Goal: Task Accomplishment & Management: Manage account settings

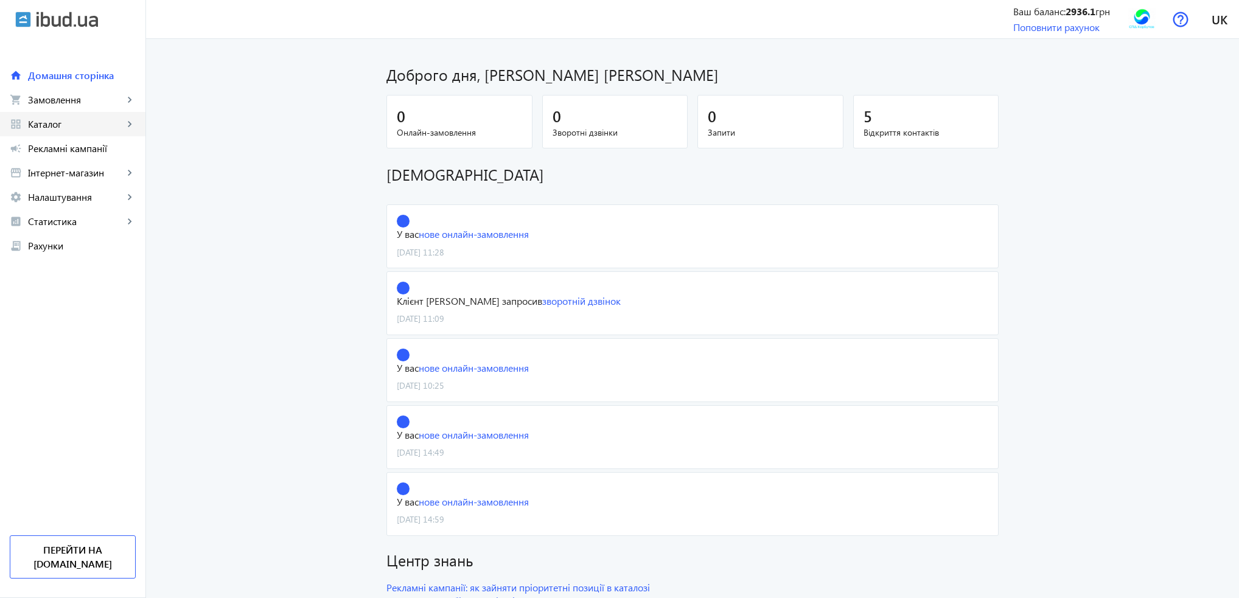
click at [63, 126] on span "Каталог" at bounding box center [76, 124] width 96 height 12
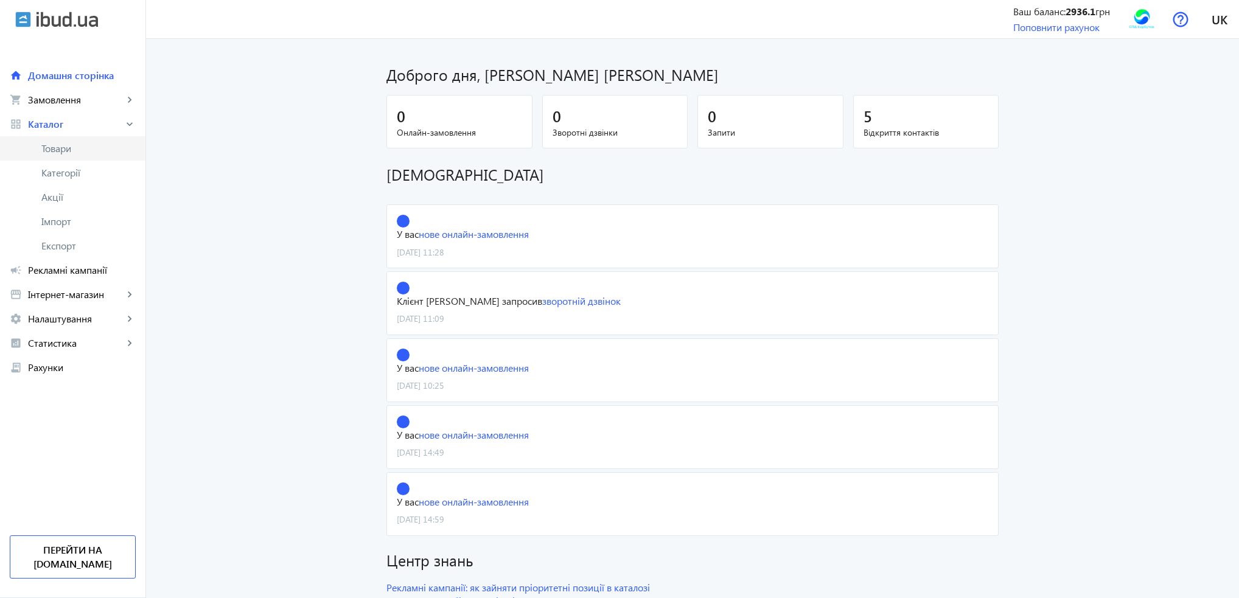
click at [62, 144] on span "Товари" at bounding box center [88, 148] width 94 height 12
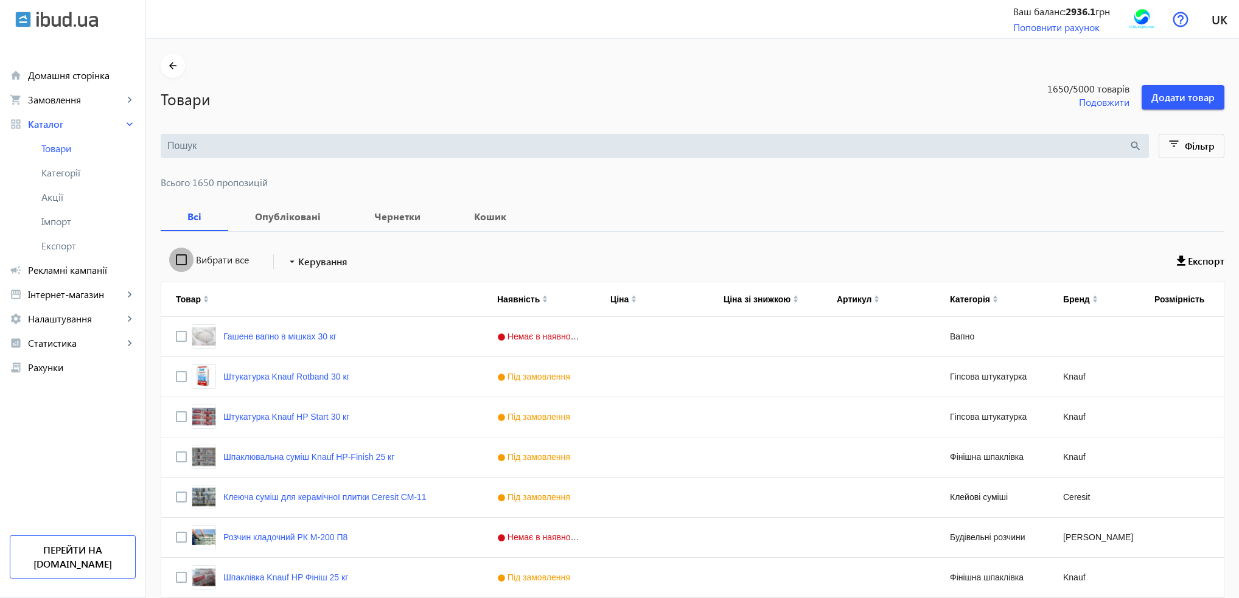
click at [175, 262] on input "Вибрати все" at bounding box center [181, 260] width 24 height 24
checkbox input "true"
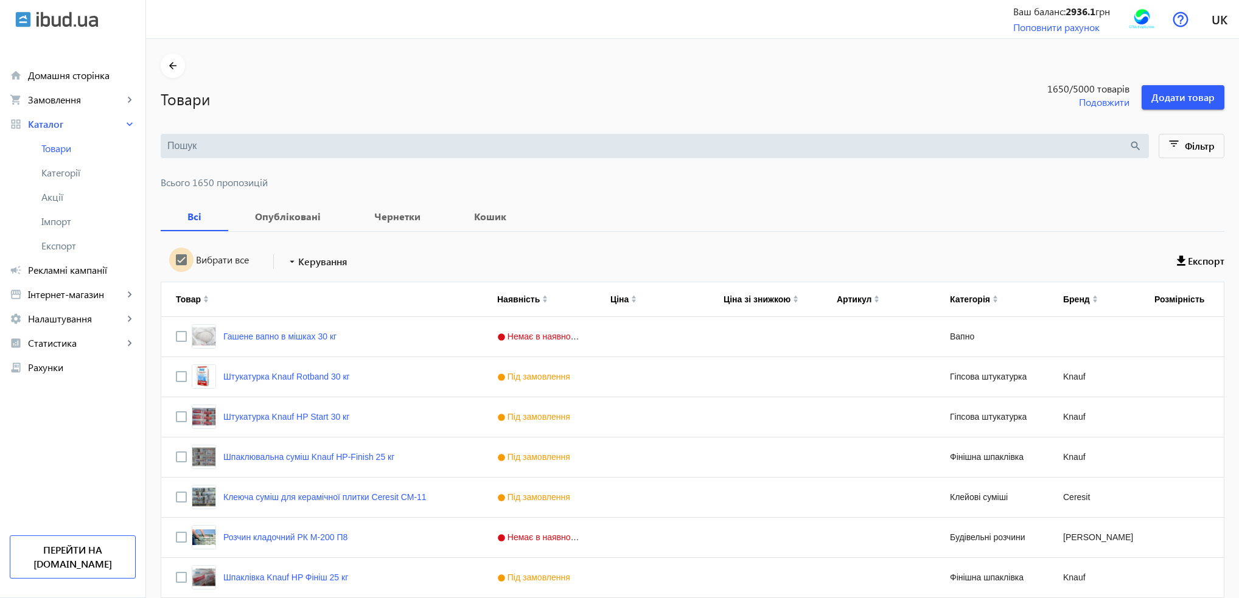
checkbox input "true"
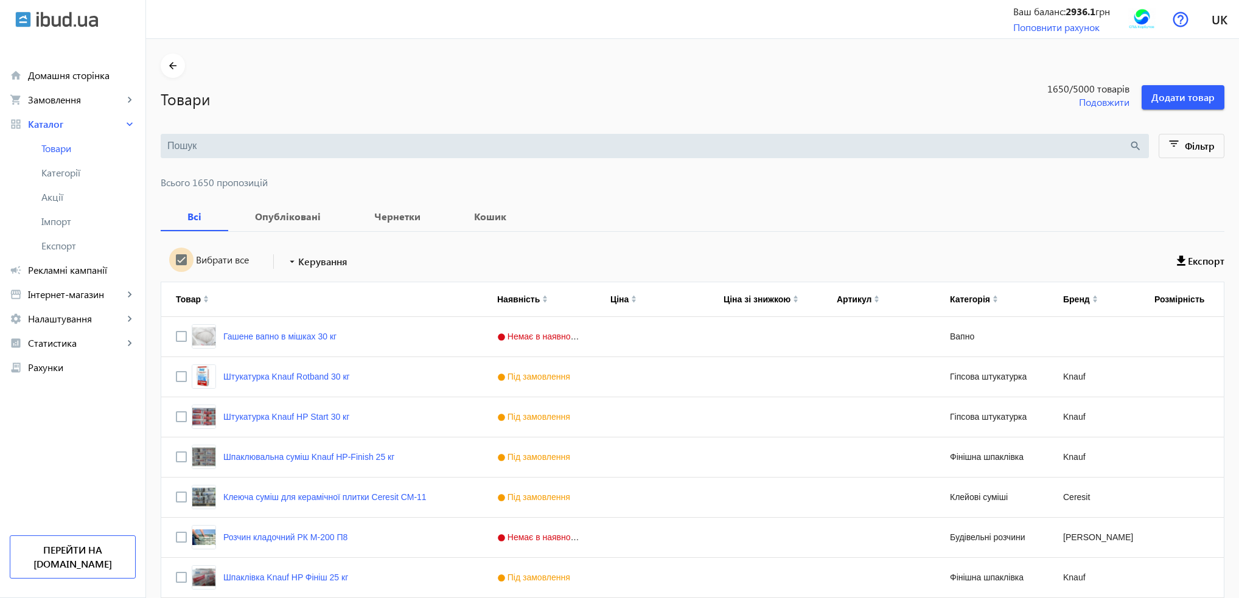
checkbox input "true"
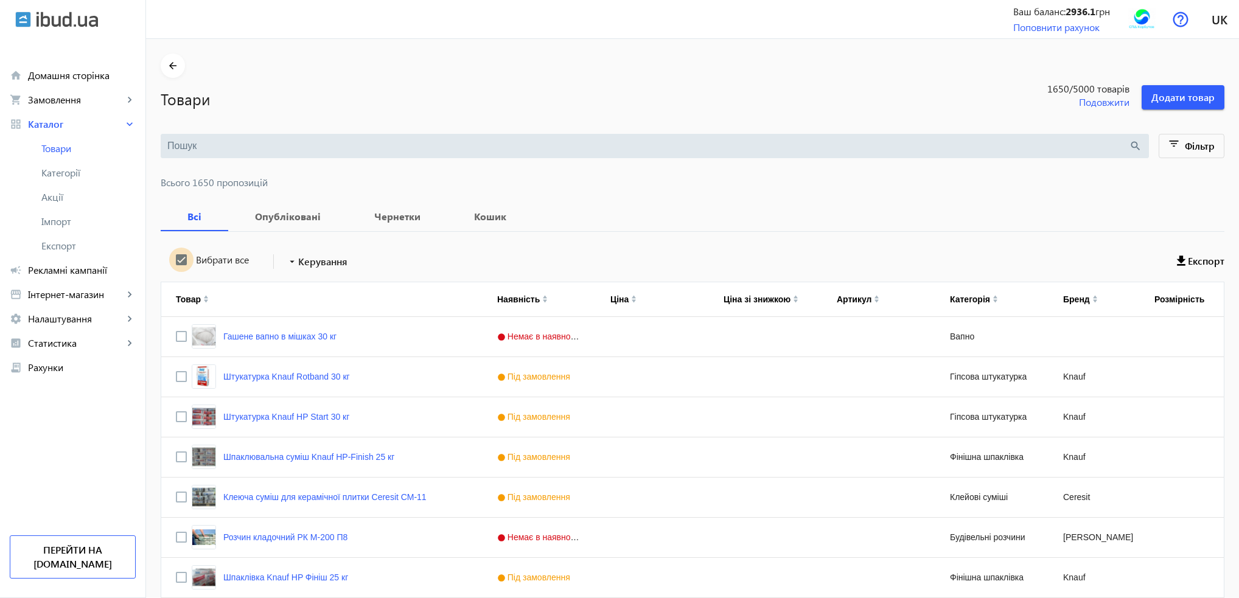
checkbox input "true"
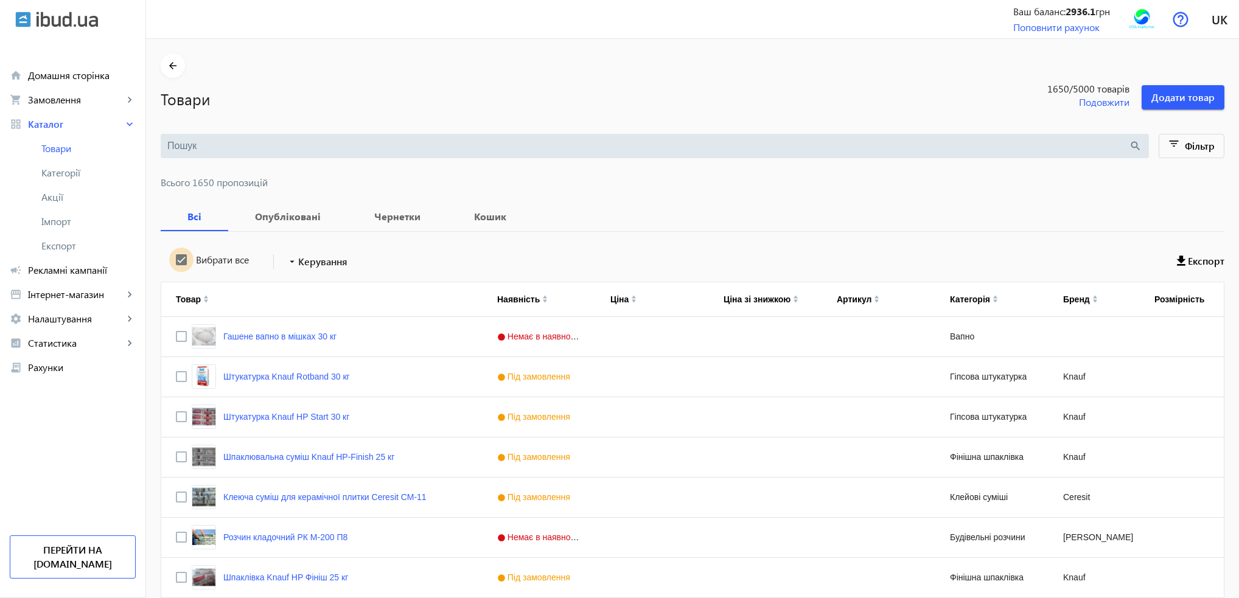
checkbox input "true"
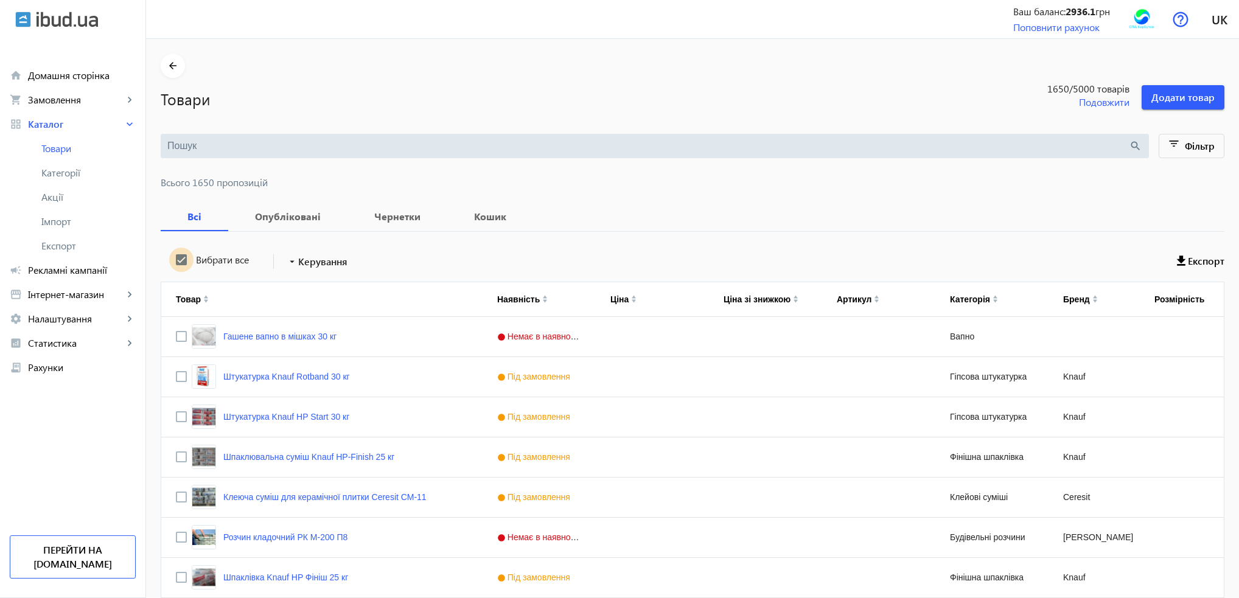
checkbox input "true"
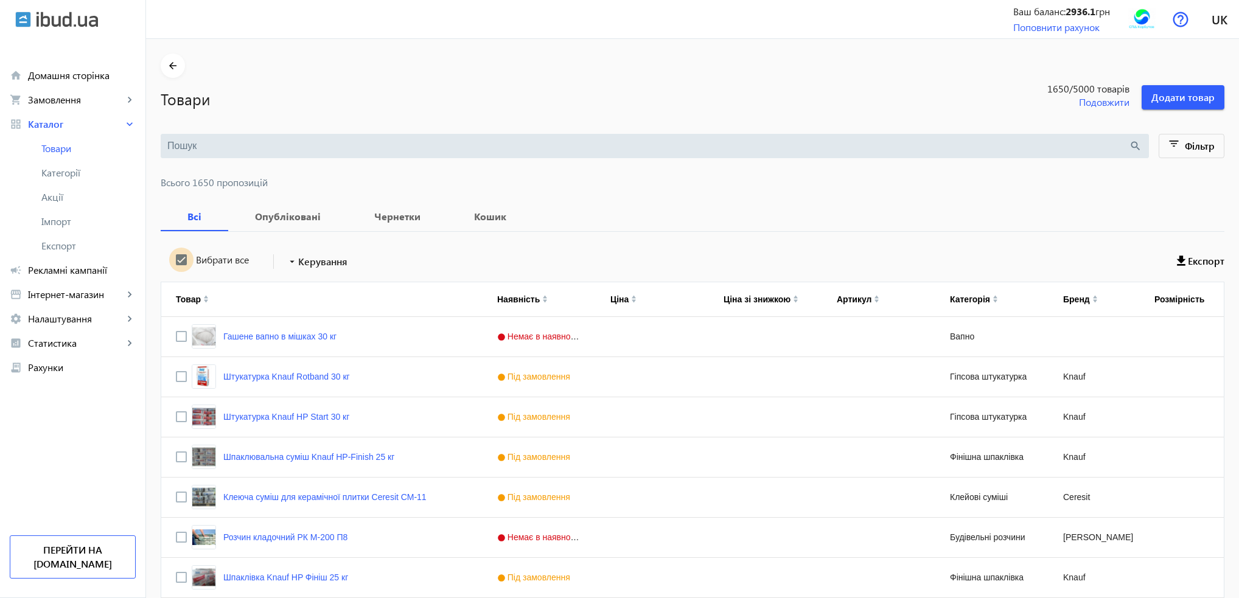
checkbox input "true"
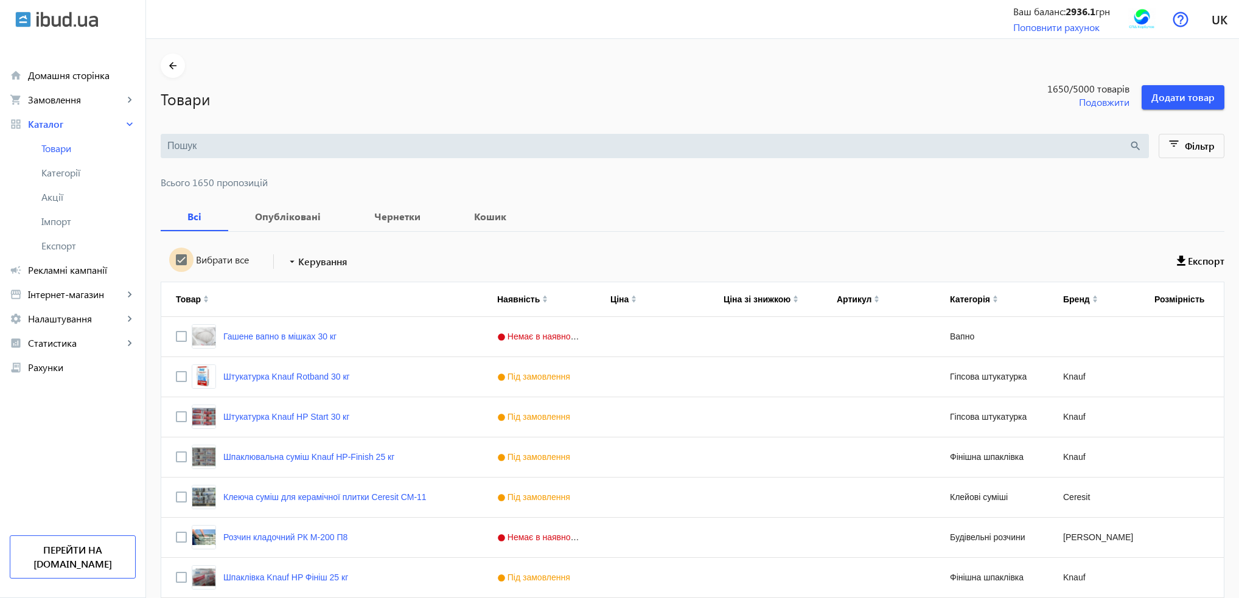
checkbox input "true"
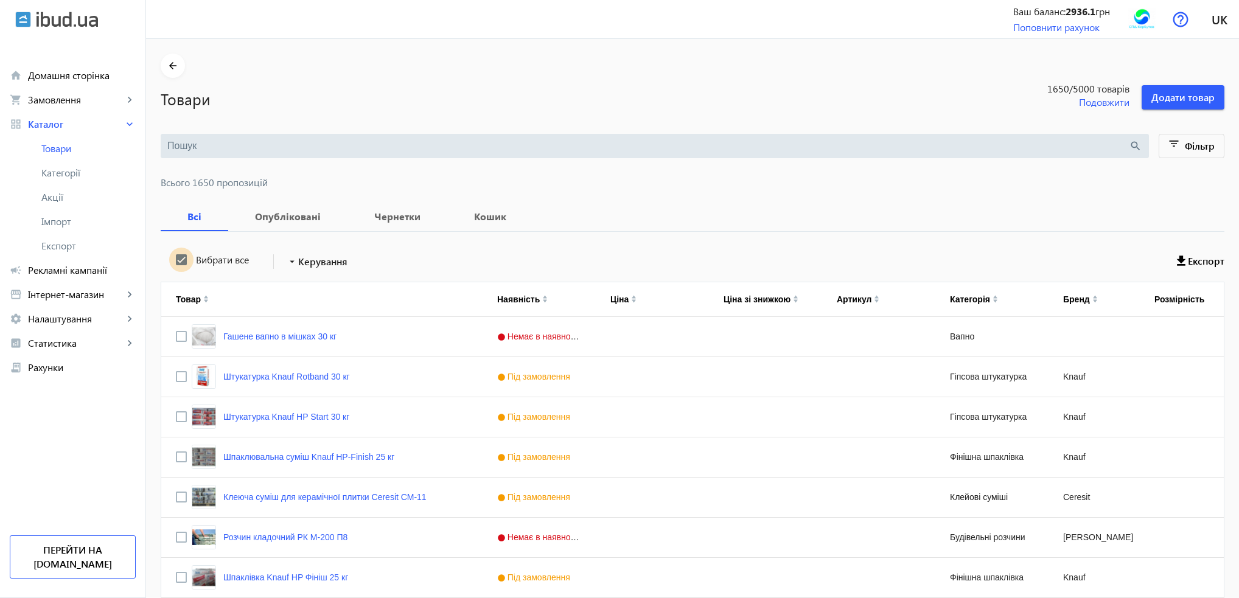
checkbox input "true"
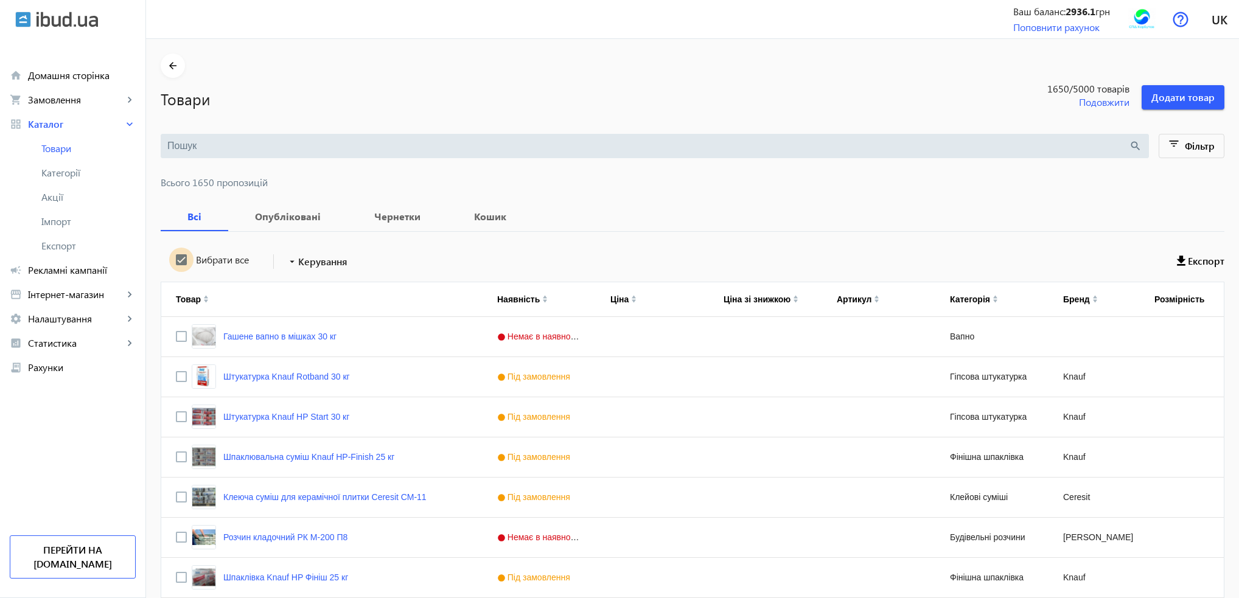
checkbox input "true"
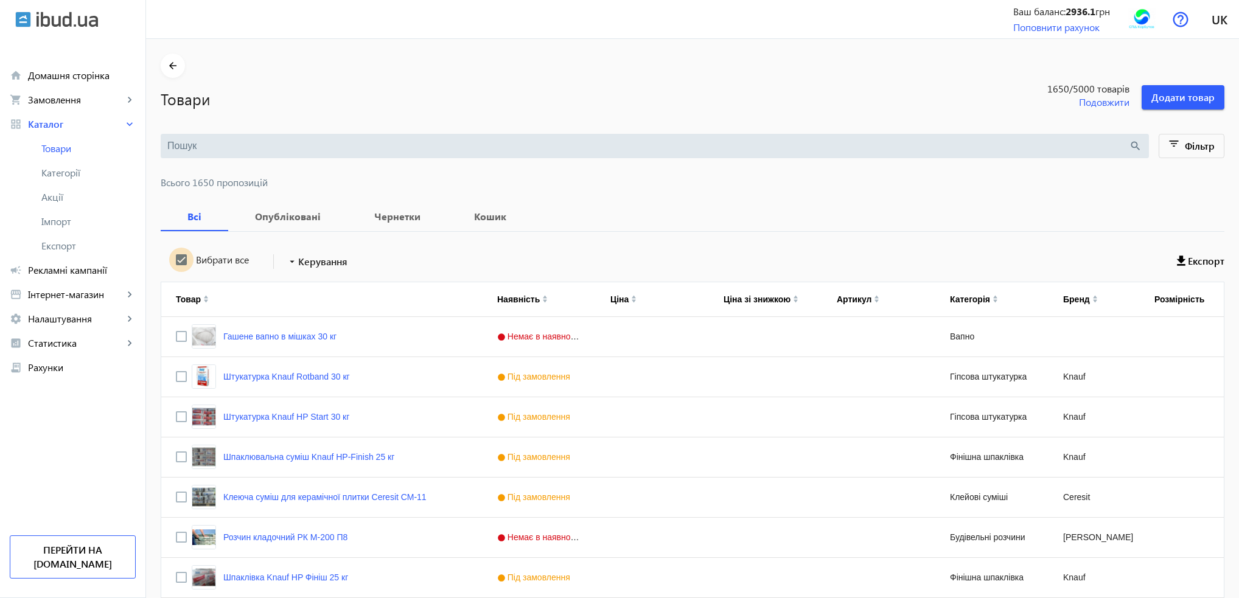
checkbox input "true"
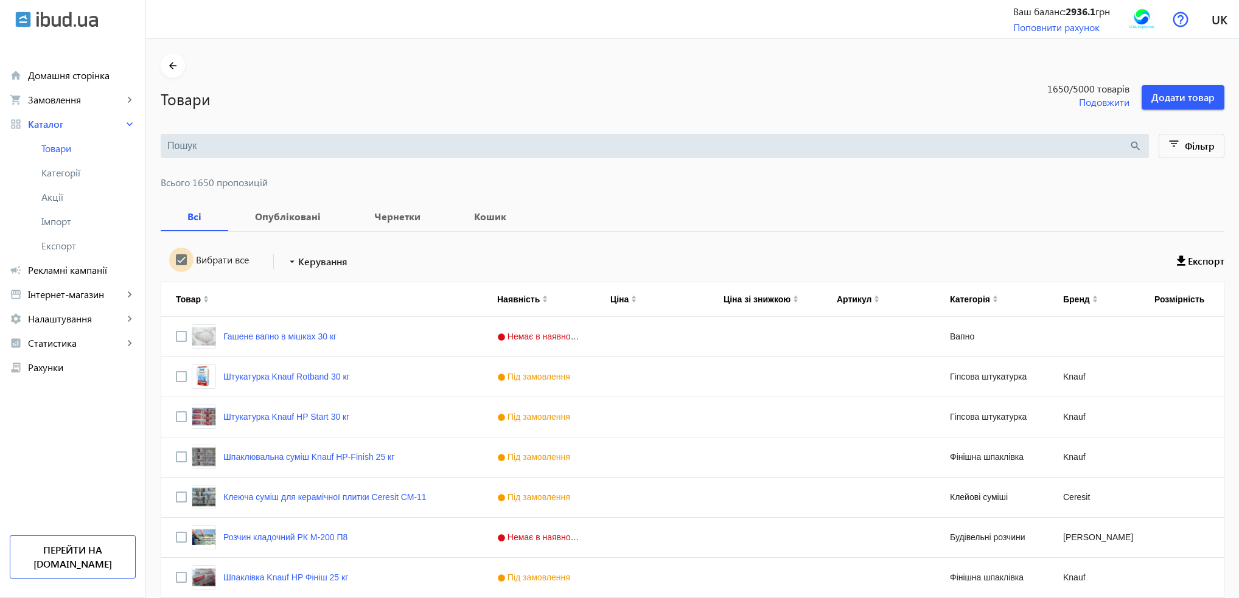
checkbox input "true"
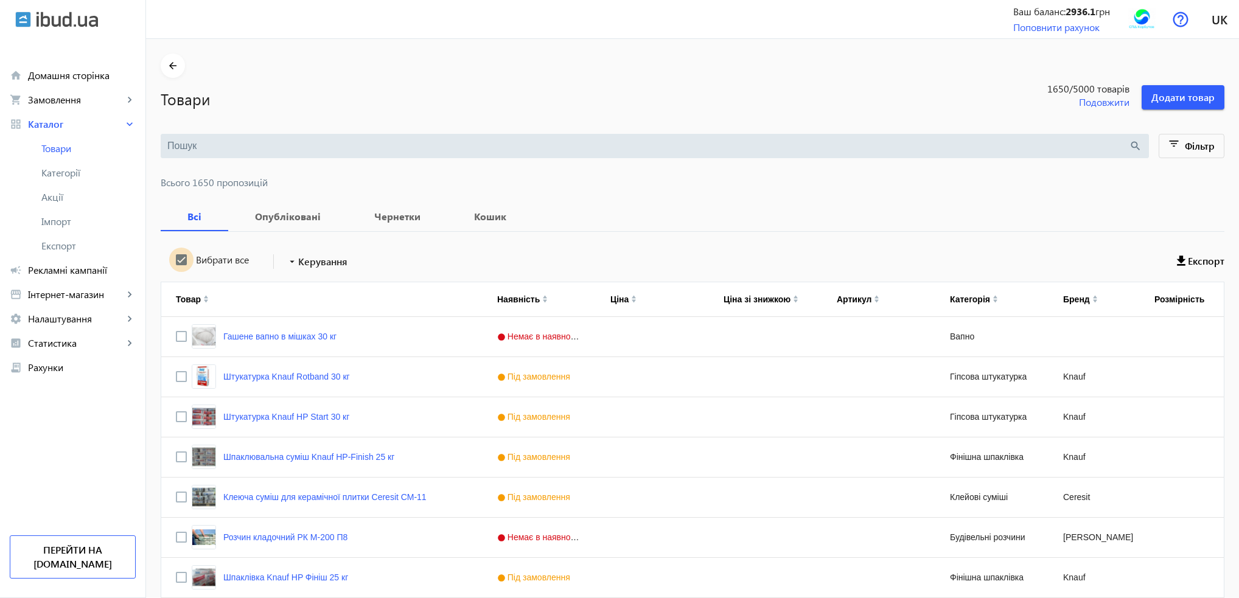
checkbox input "true"
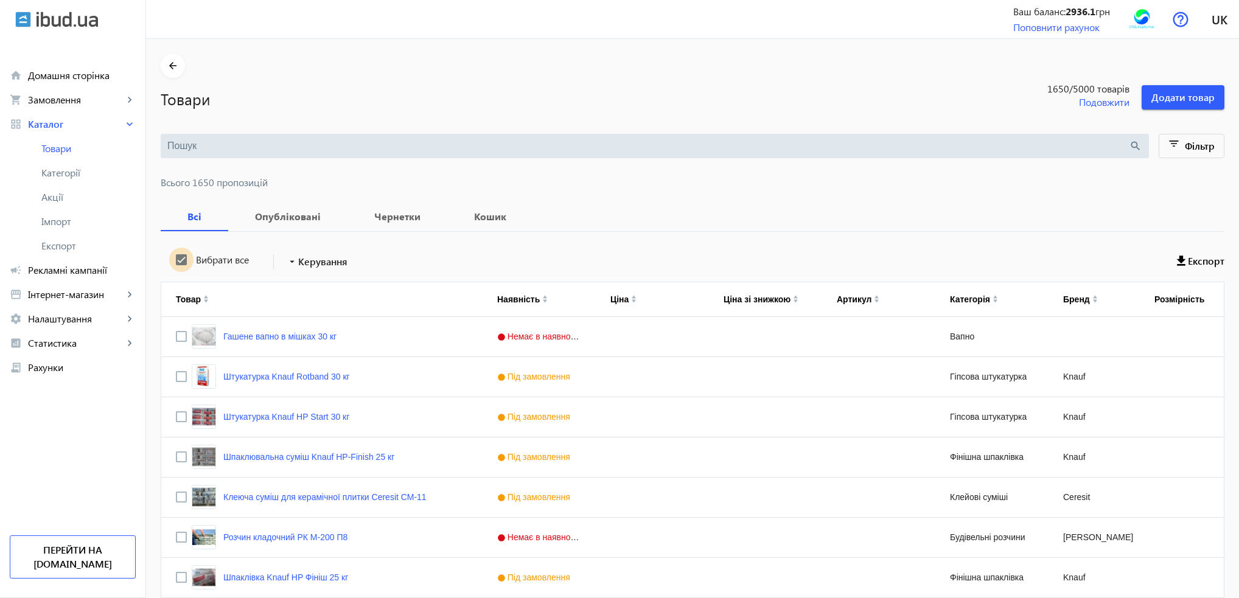
checkbox input "true"
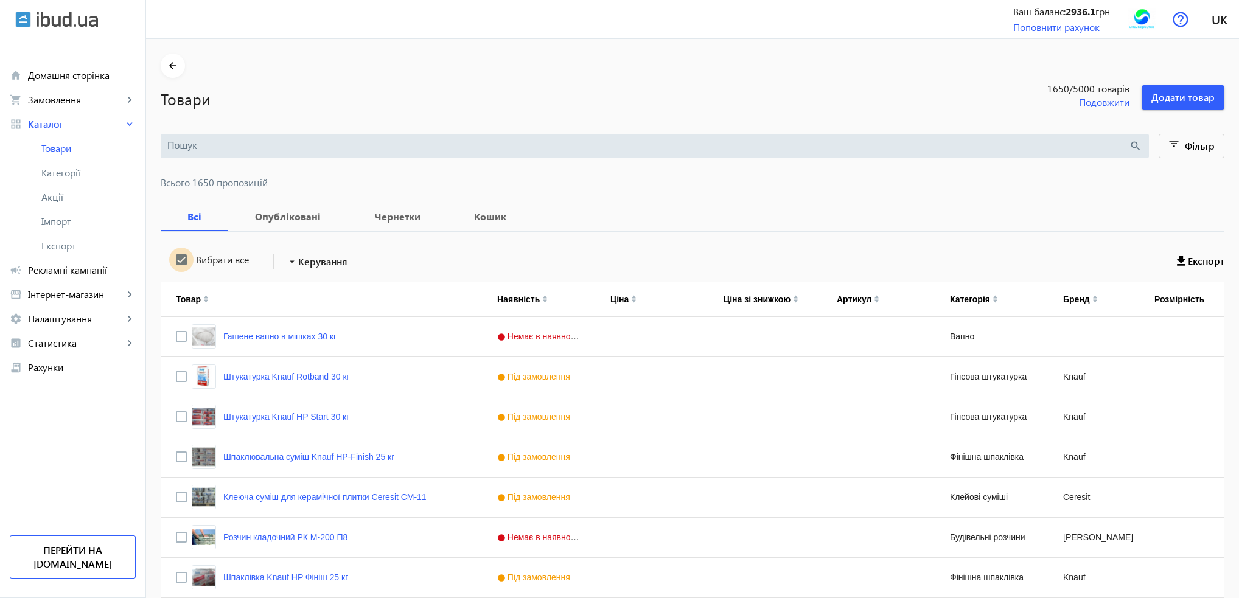
checkbox input "true"
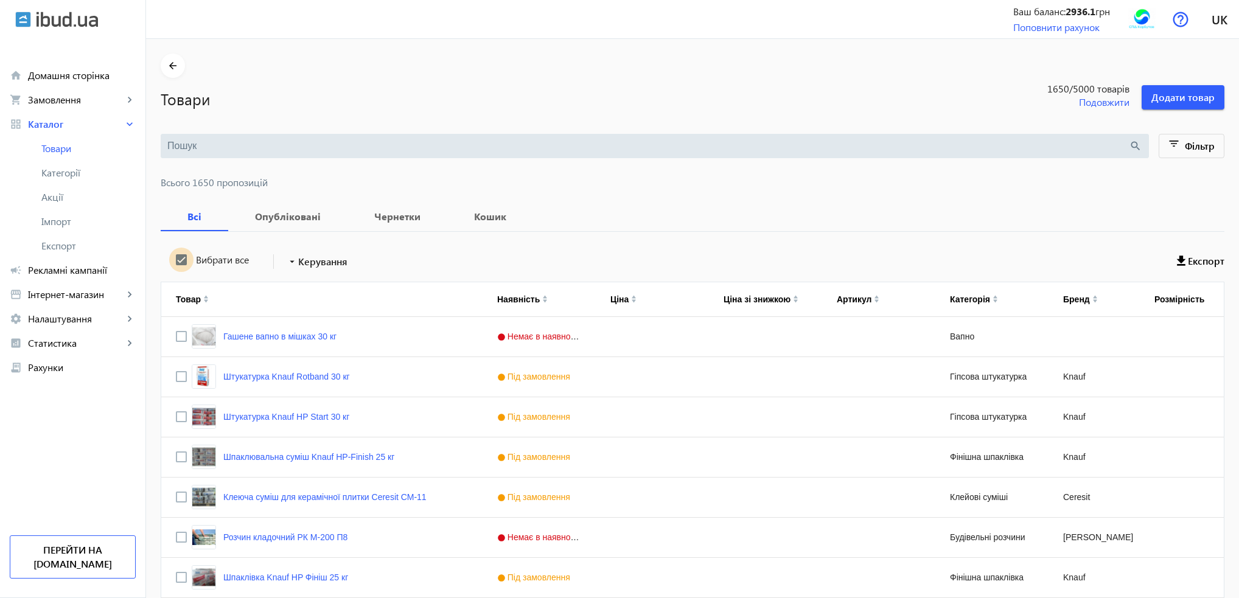
checkbox input "true"
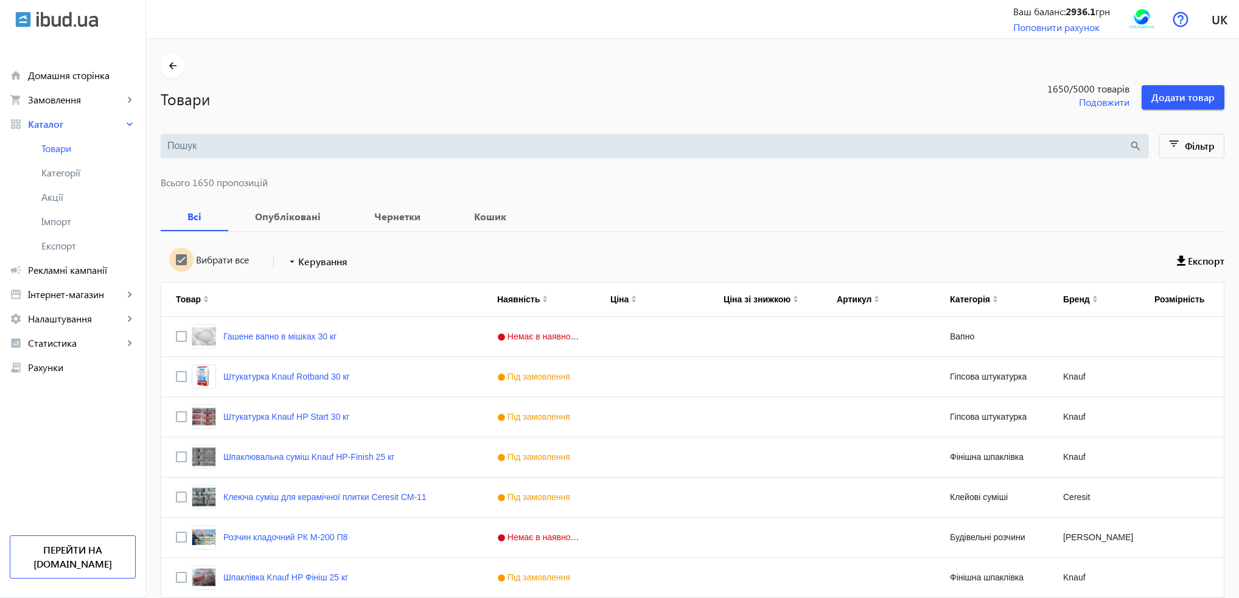
checkbox input "true"
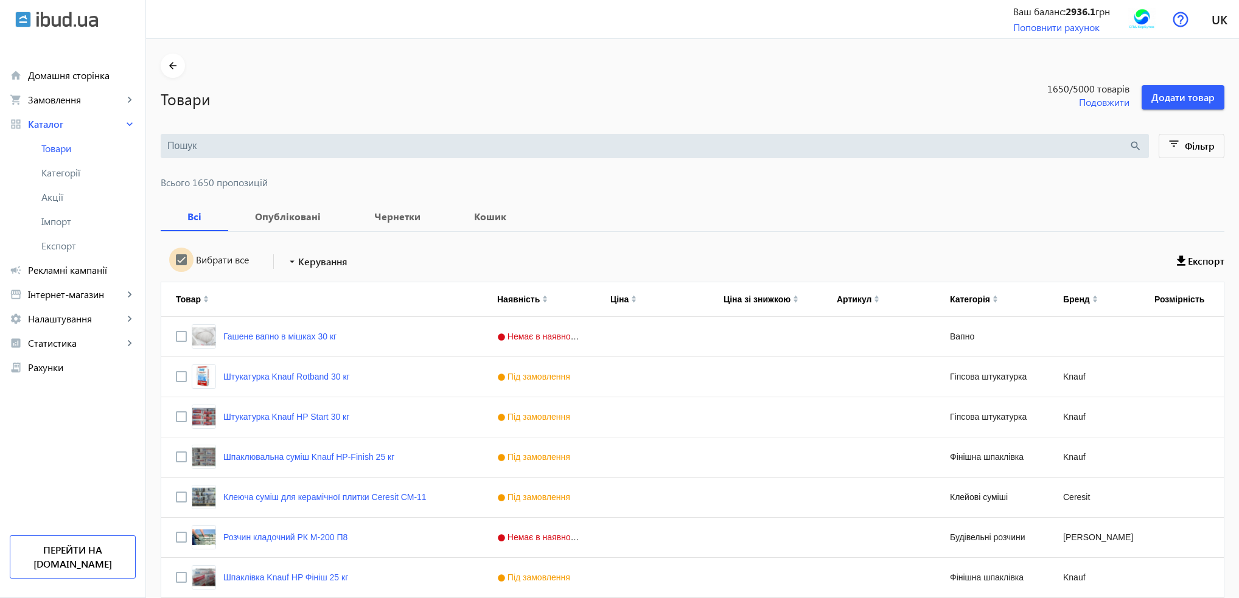
checkbox input "true"
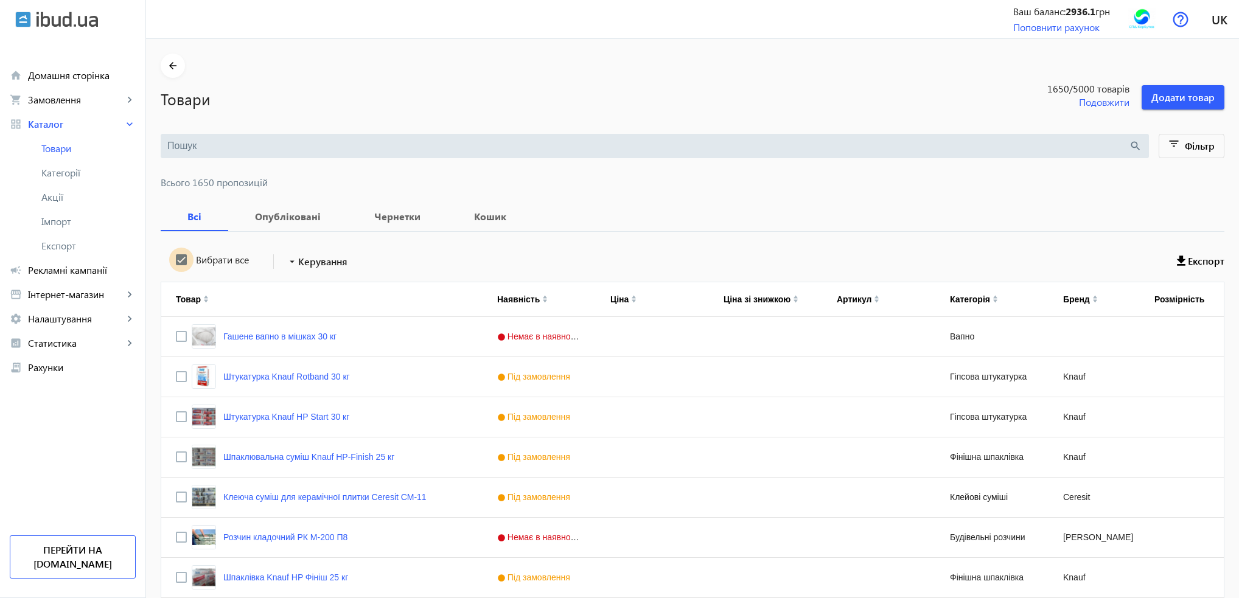
checkbox input "true"
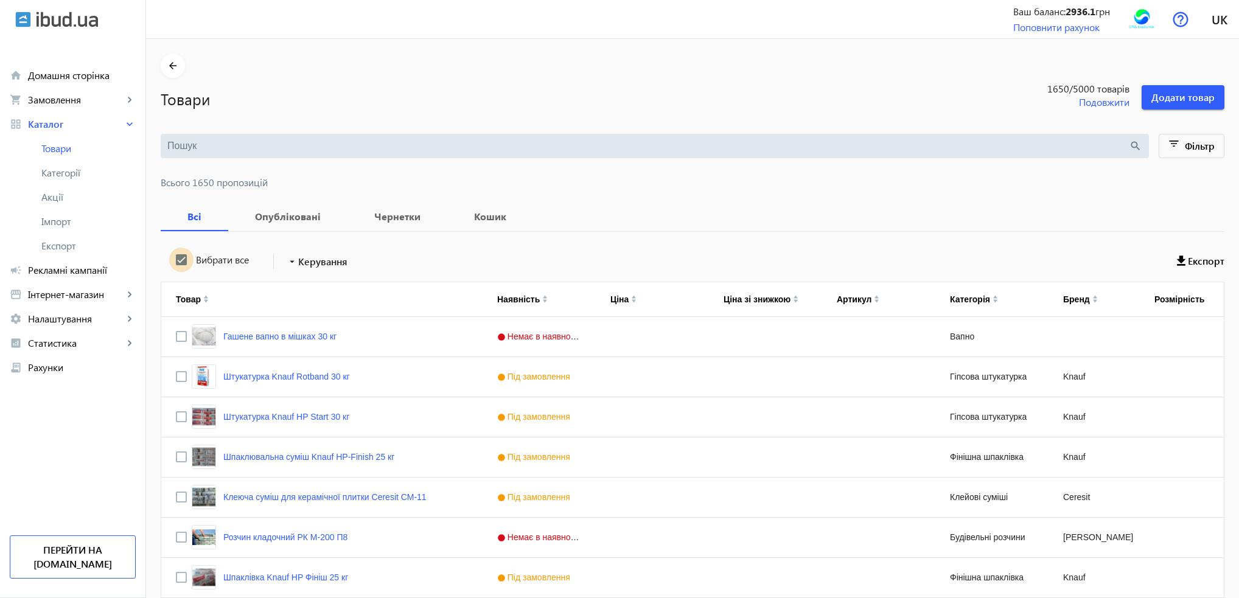
checkbox input "true"
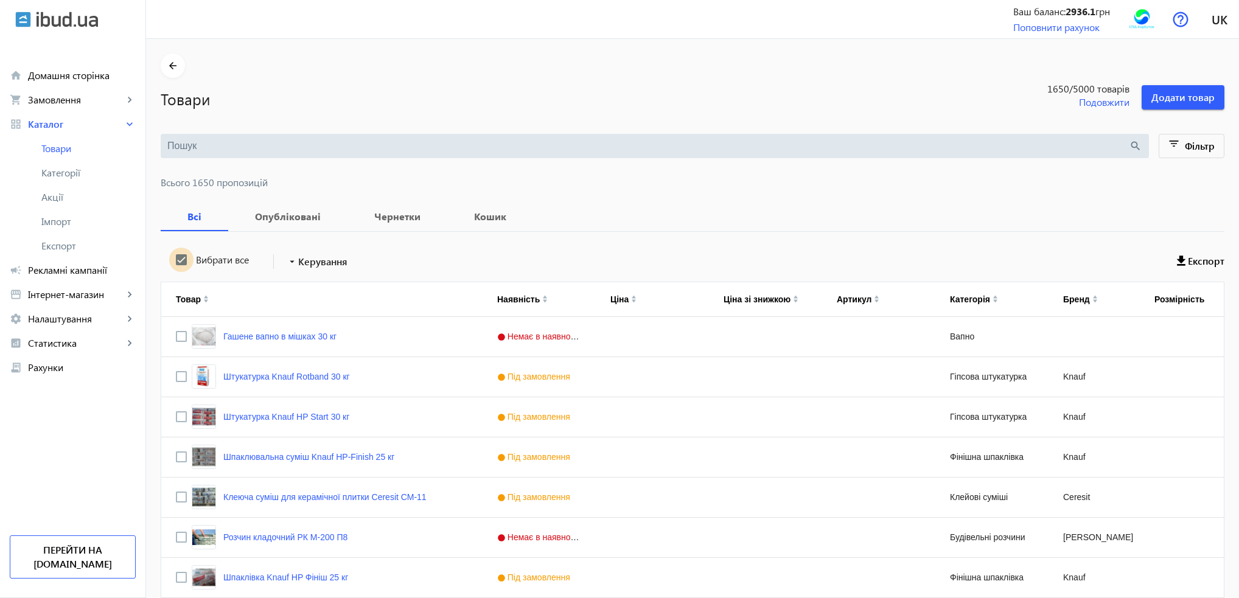
checkbox input "true"
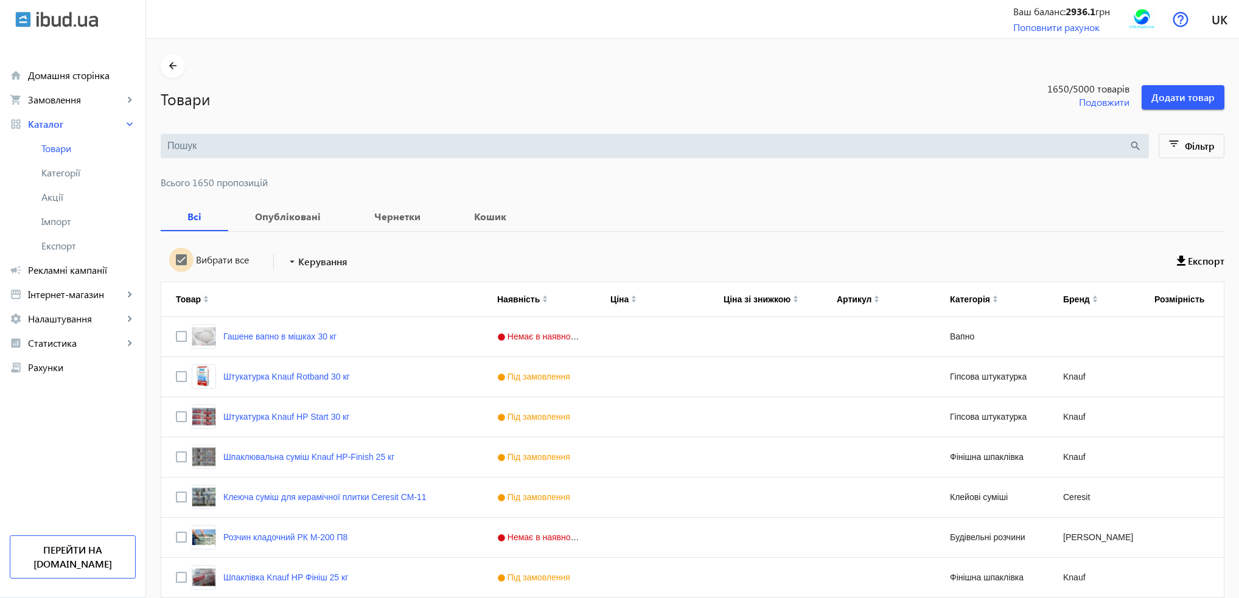
checkbox input "true"
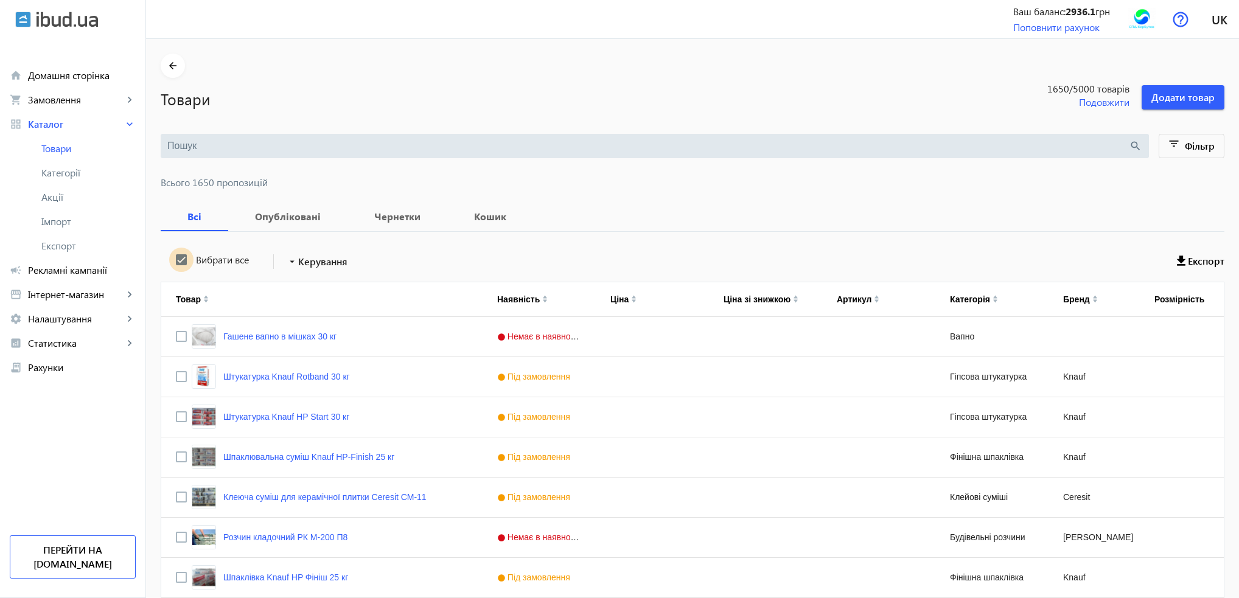
checkbox input "true"
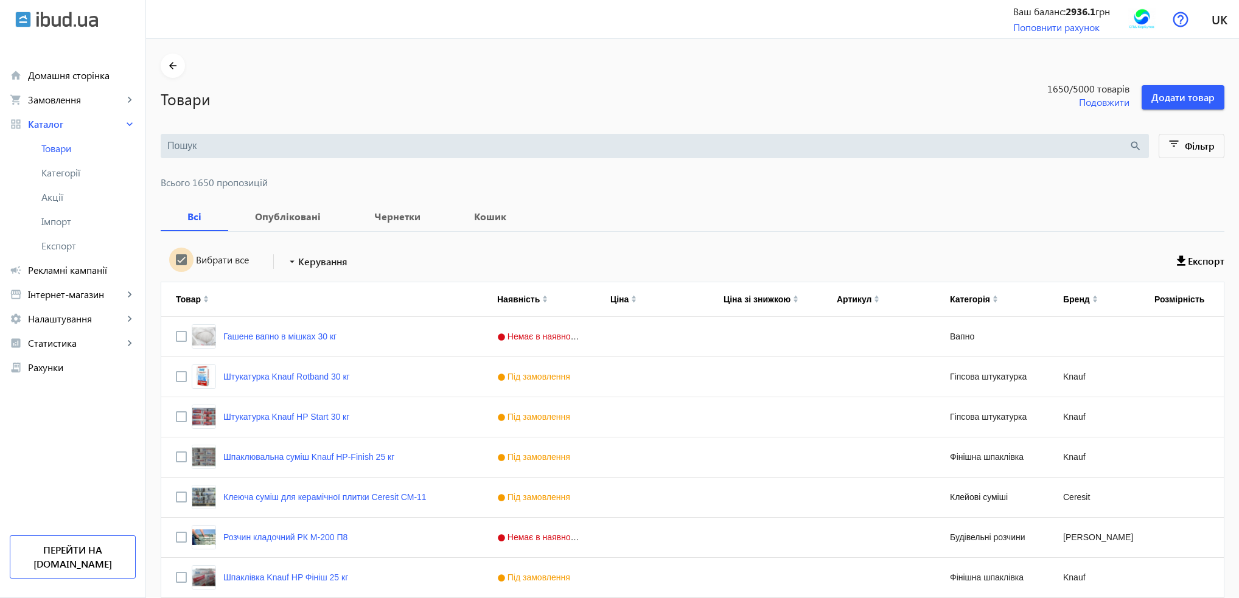
checkbox input "true"
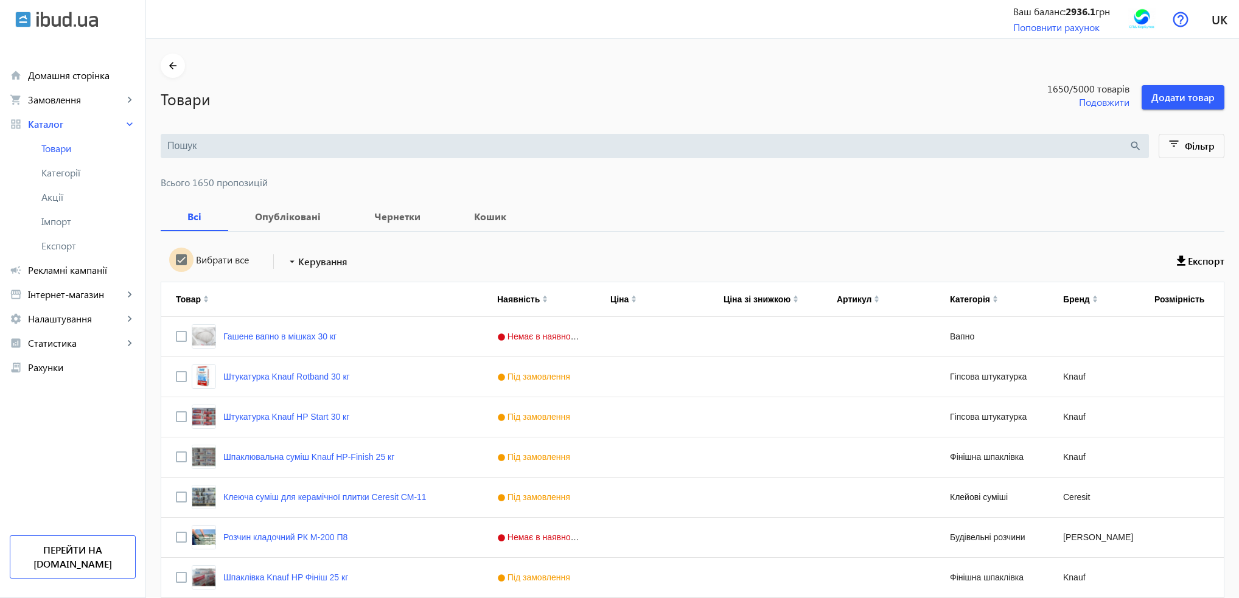
checkbox input "true"
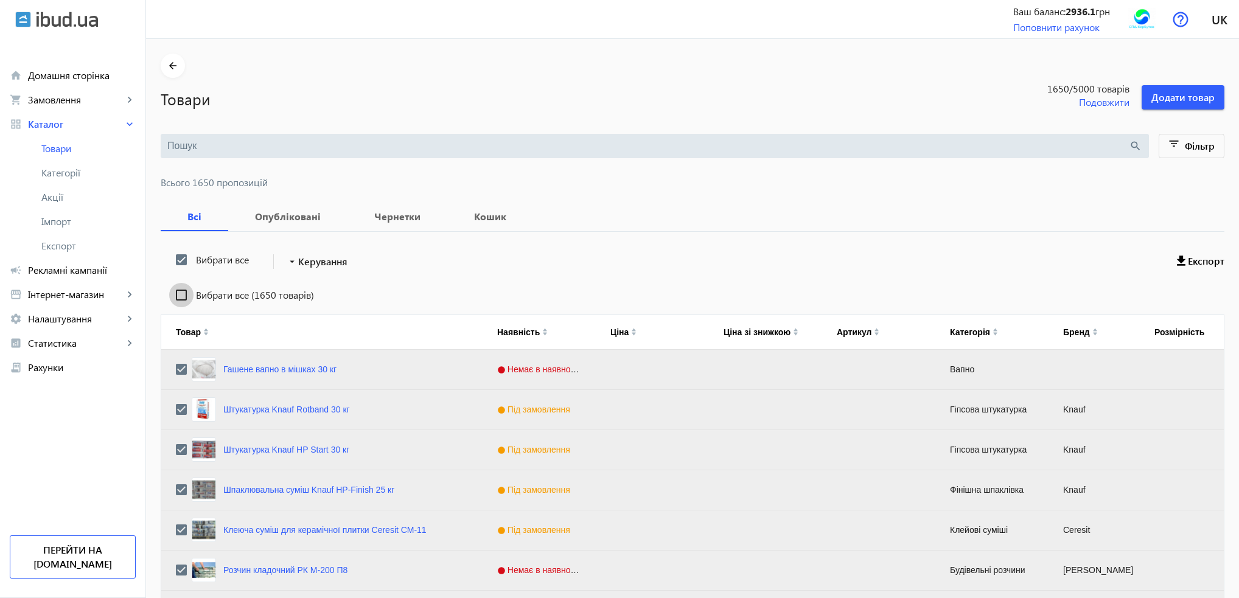
click at [173, 289] on input "Вибрати все (1650 товарів)" at bounding box center [181, 295] width 24 height 24
checkbox input "true"
click at [329, 266] on span "Керування" at bounding box center [322, 261] width 49 height 15
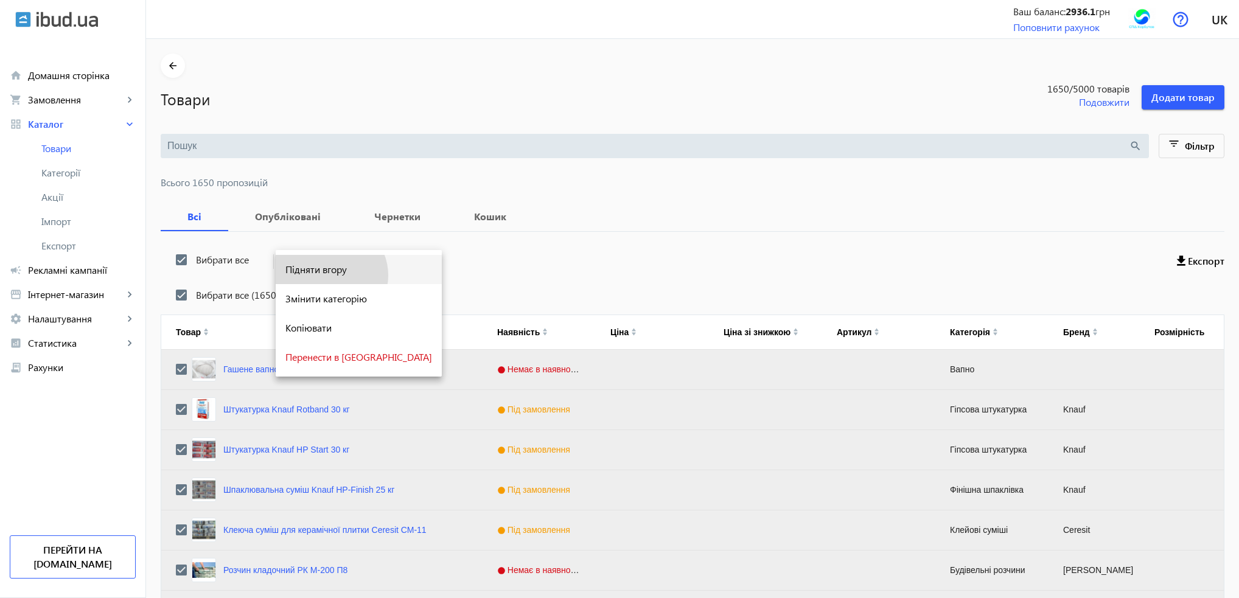
click at [330, 274] on span "Підняти вгору" at bounding box center [358, 270] width 147 height 10
